Goal: Transaction & Acquisition: Purchase product/service

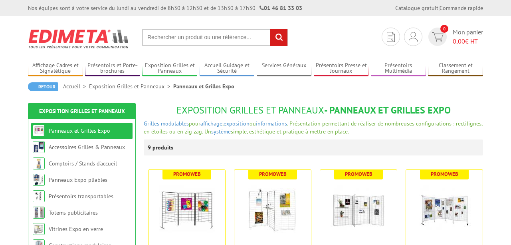
scroll to position [207, 0]
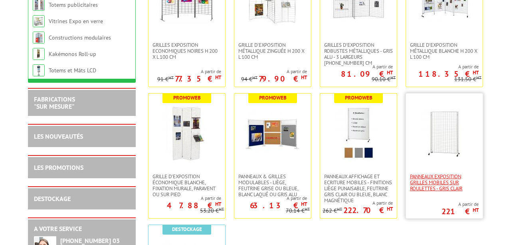
click at [416, 174] on span "Panneaux Exposition Grilles mobiles sur roulettes - gris clair" at bounding box center [444, 182] width 69 height 18
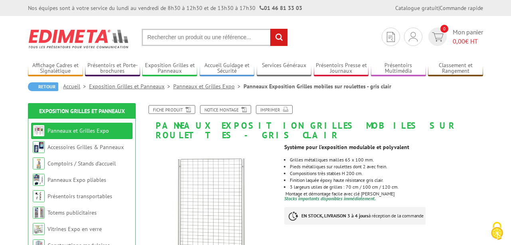
scroll to position [41, 0]
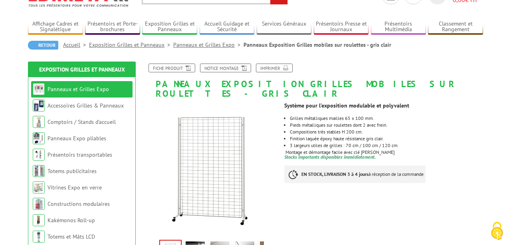
click at [71, 94] on li "Panneaux et Grilles Expo" at bounding box center [81, 89] width 101 height 16
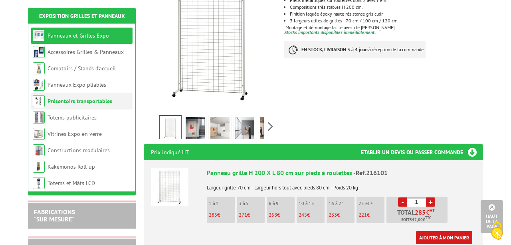
scroll to position [124, 0]
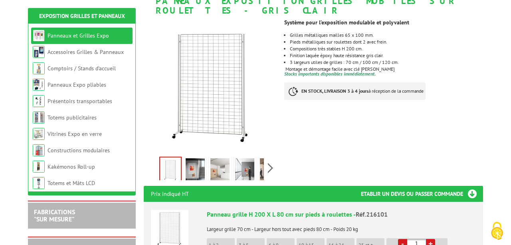
click at [47, 37] on li "Panneaux et Grilles Expo" at bounding box center [81, 36] width 101 height 16
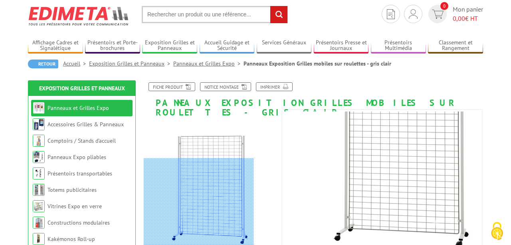
scroll to position [0, 0]
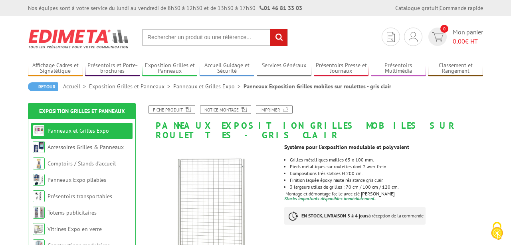
click at [189, 86] on link "Panneaux et Grilles Expo" at bounding box center [208, 86] width 70 height 7
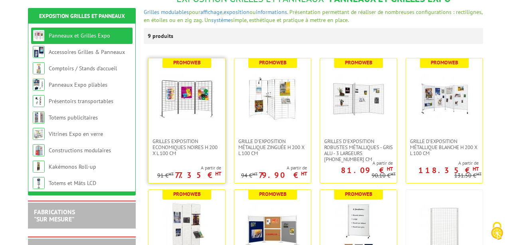
scroll to position [124, 0]
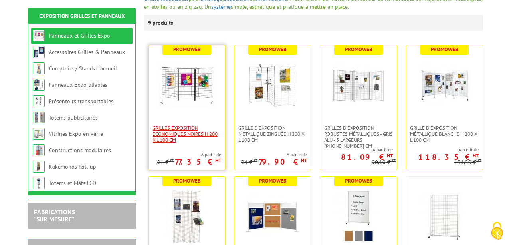
click at [180, 133] on span "Grilles Exposition Economiques Noires H 200 x L 100 cm" at bounding box center [186, 134] width 69 height 18
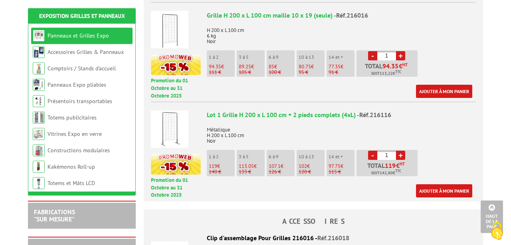
scroll to position [539, 0]
click at [388, 150] on input "1" at bounding box center [386, 154] width 19 height 9
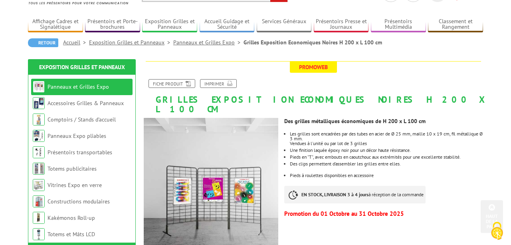
scroll to position [41, 0]
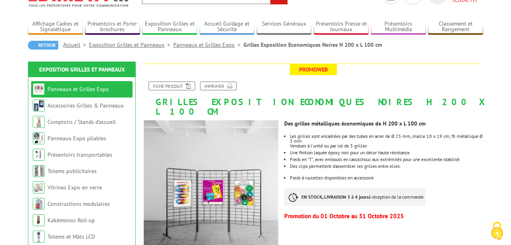
type input "10"
click at [200, 45] on link "Panneaux et Grilles Expo" at bounding box center [208, 44] width 70 height 7
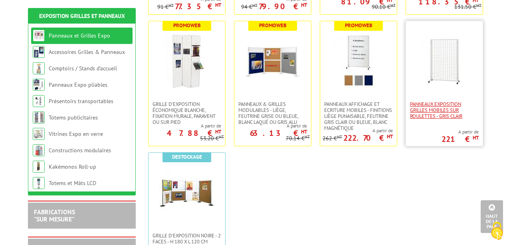
scroll to position [332, 0]
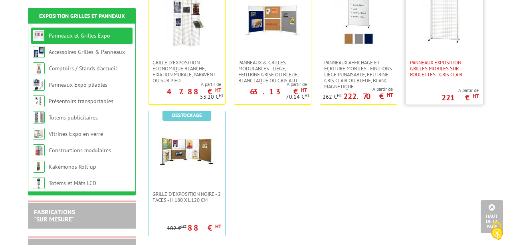
click at [427, 65] on span "Panneaux Exposition Grilles mobiles sur roulettes - gris clair" at bounding box center [444, 68] width 69 height 18
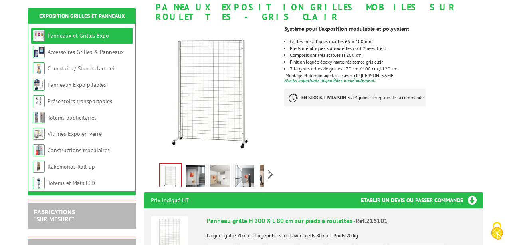
scroll to position [124, 0]
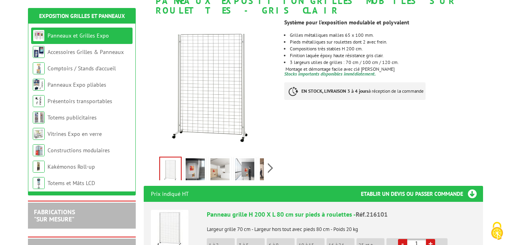
click at [184, 158] on link at bounding box center [195, 170] width 22 height 28
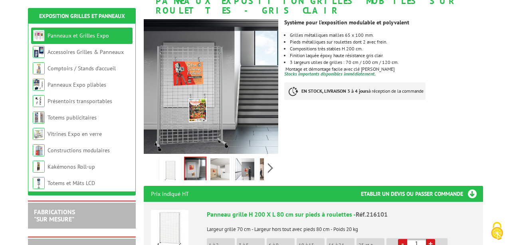
click at [213, 158] on img at bounding box center [219, 170] width 19 height 25
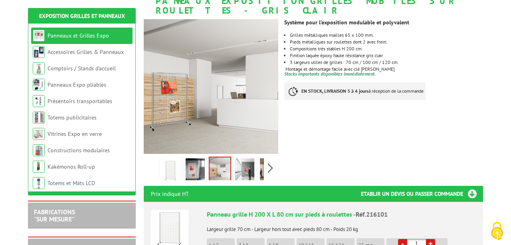
click at [241, 159] on img at bounding box center [244, 170] width 19 height 25
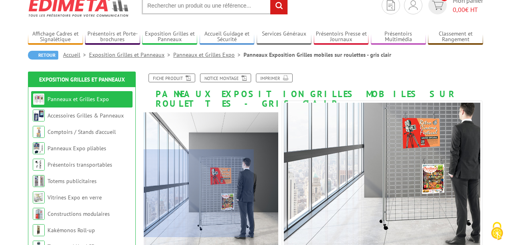
scroll to position [0, 0]
